Goal: Task Accomplishment & Management: Manage account settings

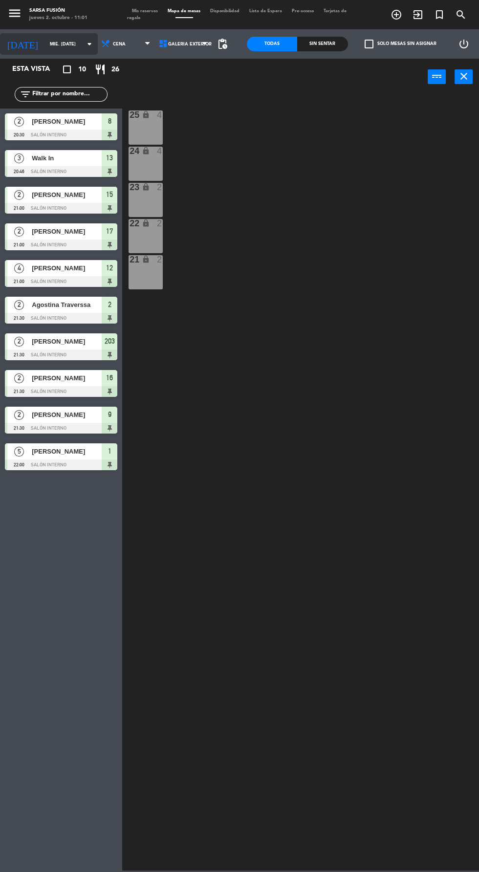
click at [45, 46] on input "mié. [DATE]" at bounding box center [76, 44] width 62 height 15
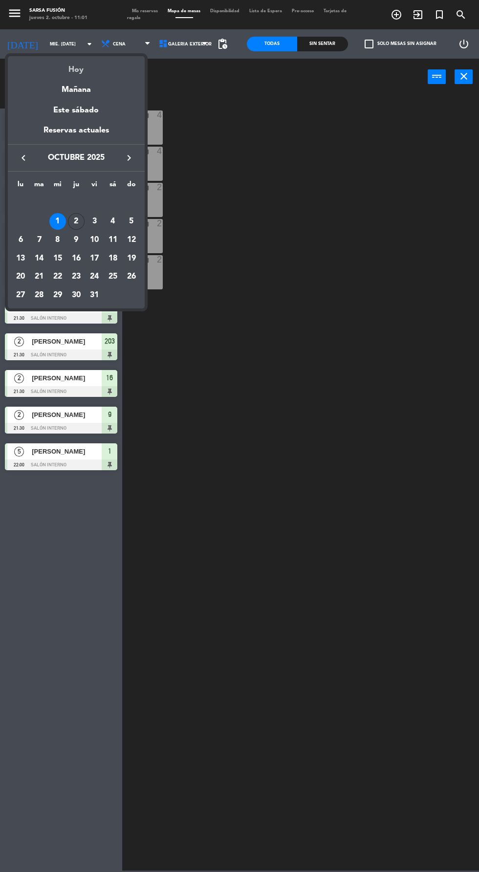
click at [64, 58] on div "Hoy" at bounding box center [76, 66] width 137 height 20
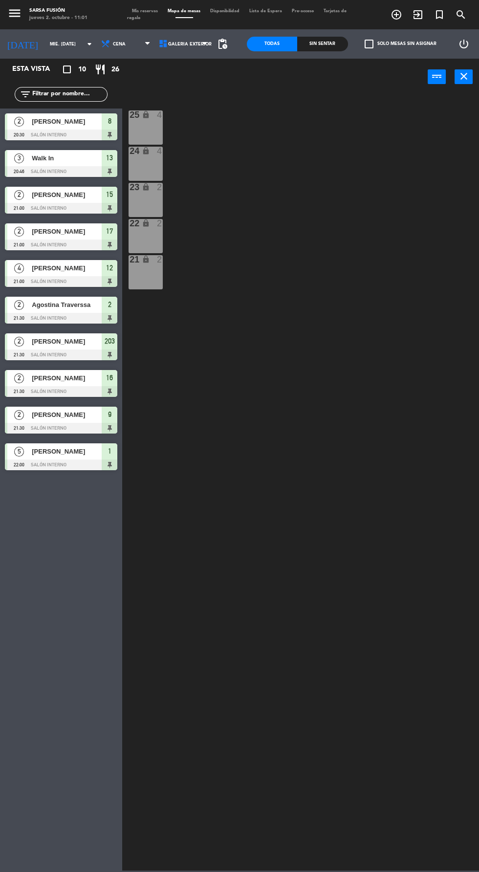
type input "[DEMOGRAPHIC_DATA] [DATE]"
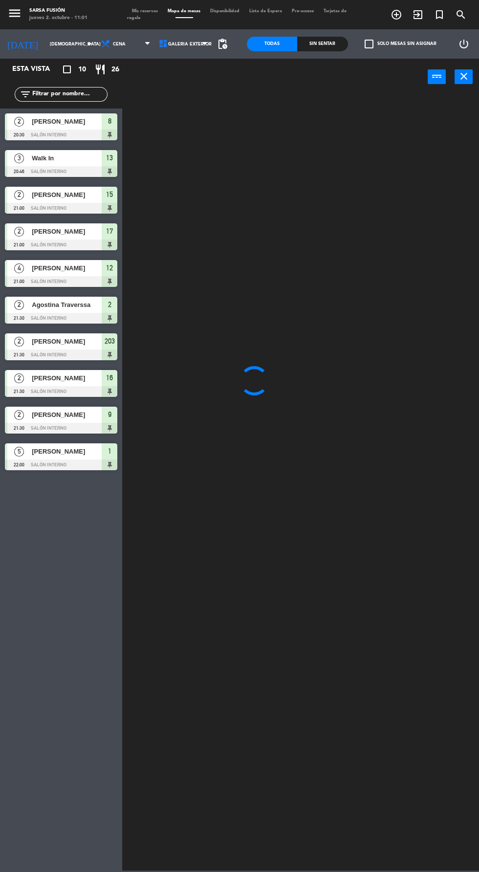
click at [136, 18] on span "Tarjetas de regalo" at bounding box center [236, 14] width 219 height 11
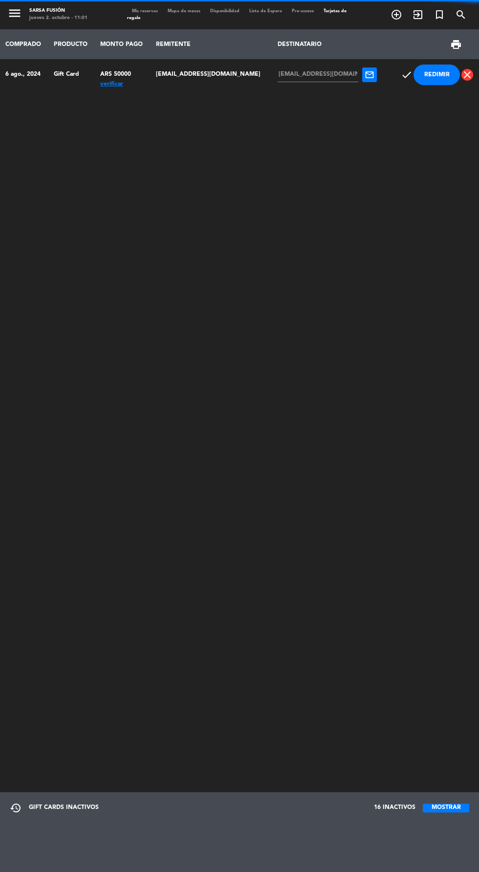
click at [154, 11] on span "Mis reservas" at bounding box center [145, 11] width 36 height 4
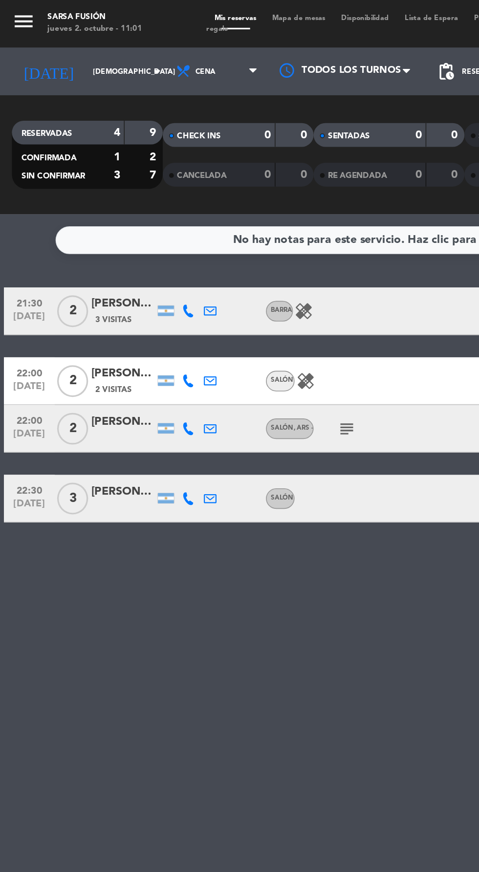
click at [116, 191] on icon at bounding box center [116, 192] width 8 height 8
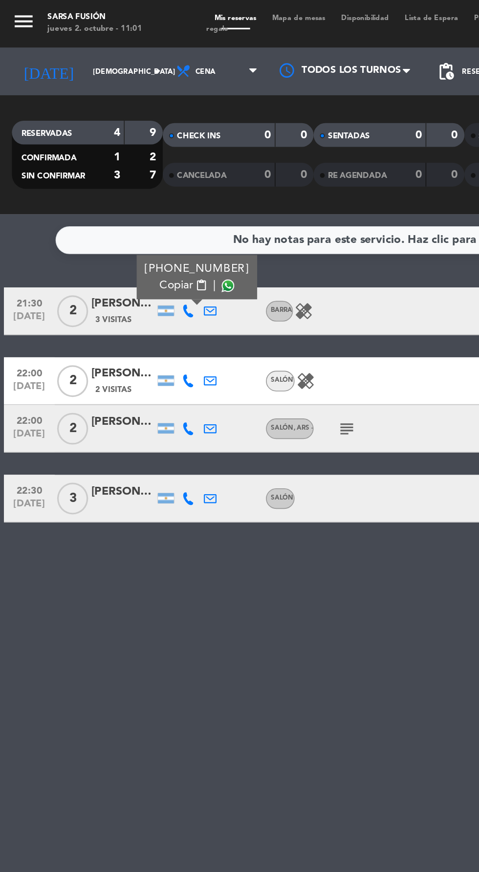
click at [130, 191] on icon at bounding box center [130, 192] width 8 height 8
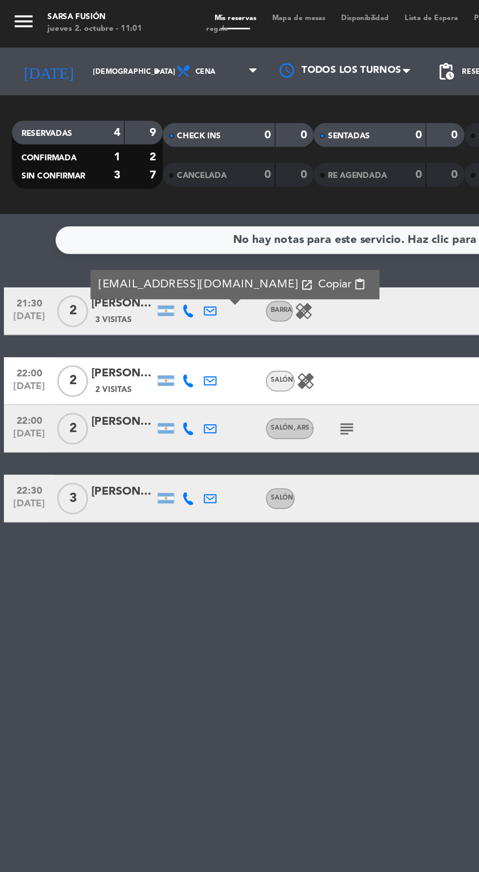
click at [113, 193] on icon at bounding box center [116, 192] width 8 height 8
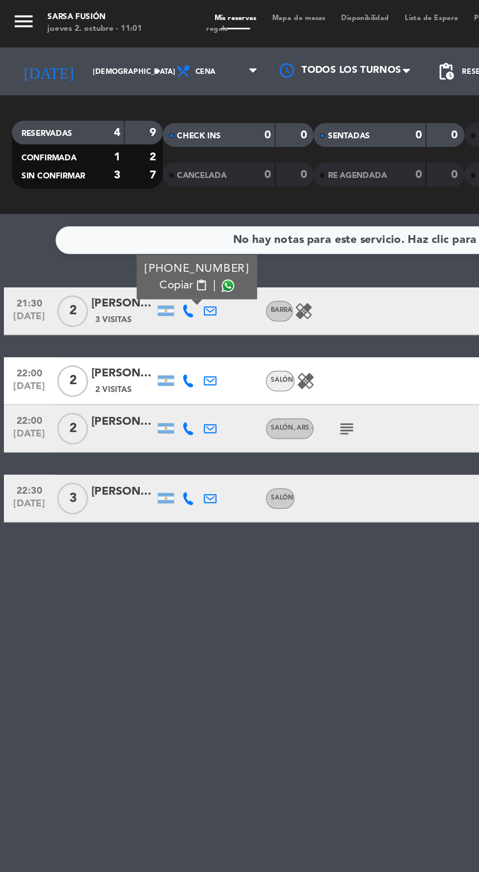
click at [136, 173] on span at bounding box center [140, 176] width 8 height 8
click at [71, 197] on span "3 Visitas" at bounding box center [70, 197] width 22 height 8
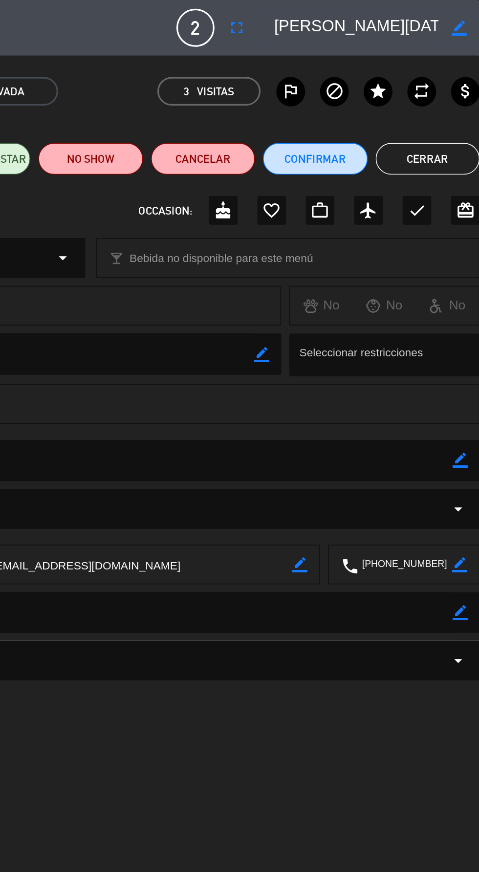
click at [457, 101] on button "Cerrar" at bounding box center [447, 98] width 64 height 20
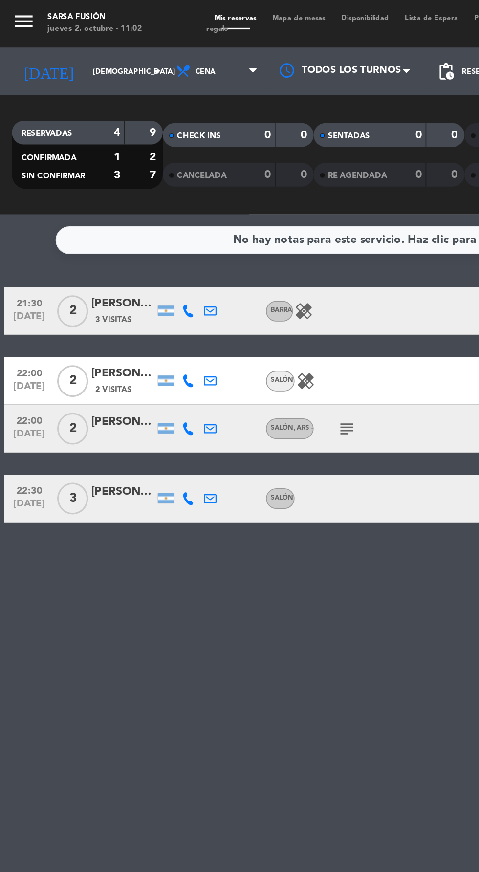
click at [115, 194] on icon at bounding box center [116, 192] width 8 height 8
